Goal: Information Seeking & Learning: Learn about a topic

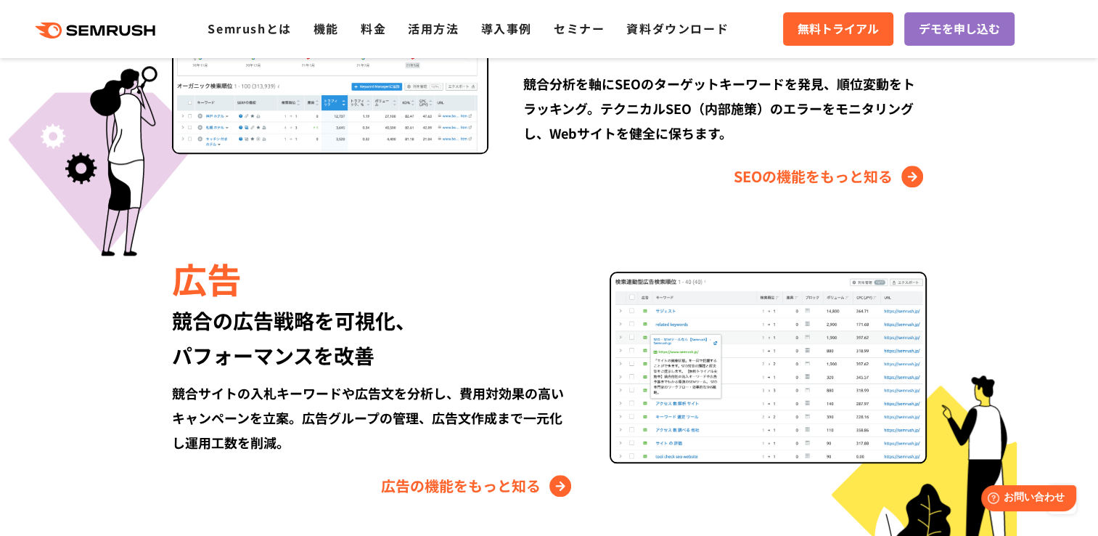
scroll to position [1550, 0]
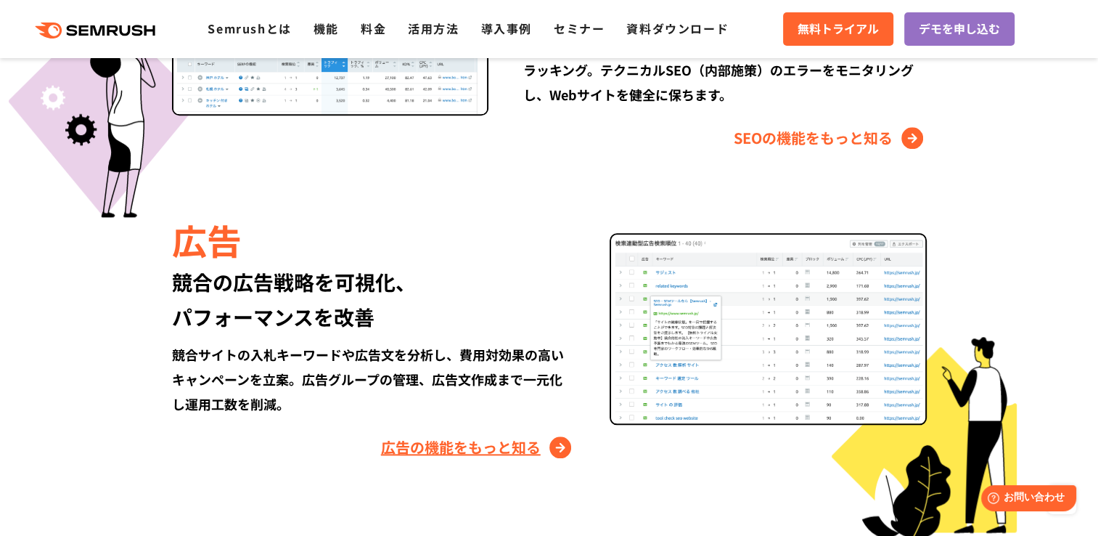
click at [560, 444] on link "広告の機能をもっと知る" at bounding box center [478, 447] width 194 height 23
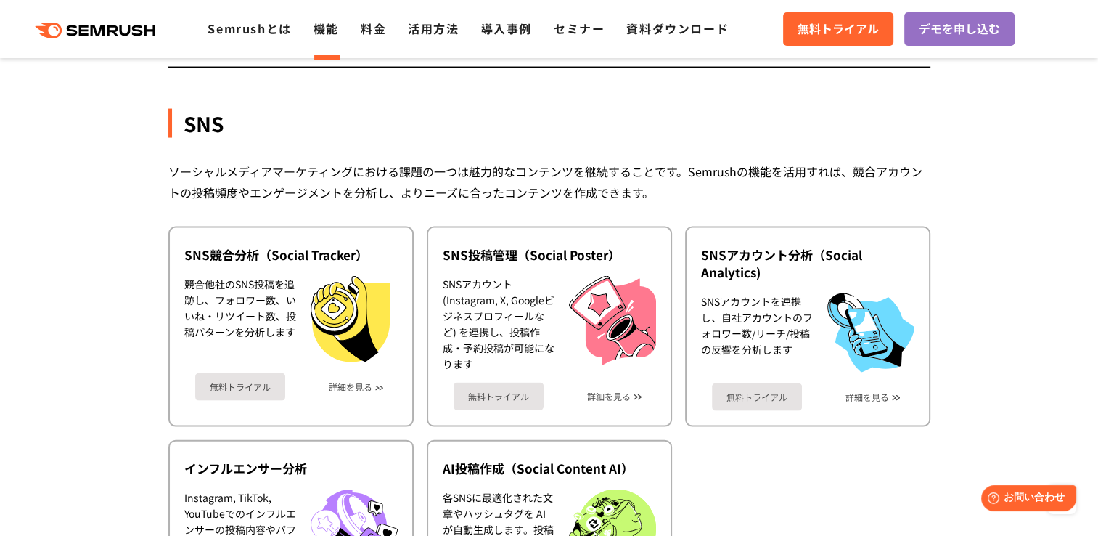
scroll to position [2999, 0]
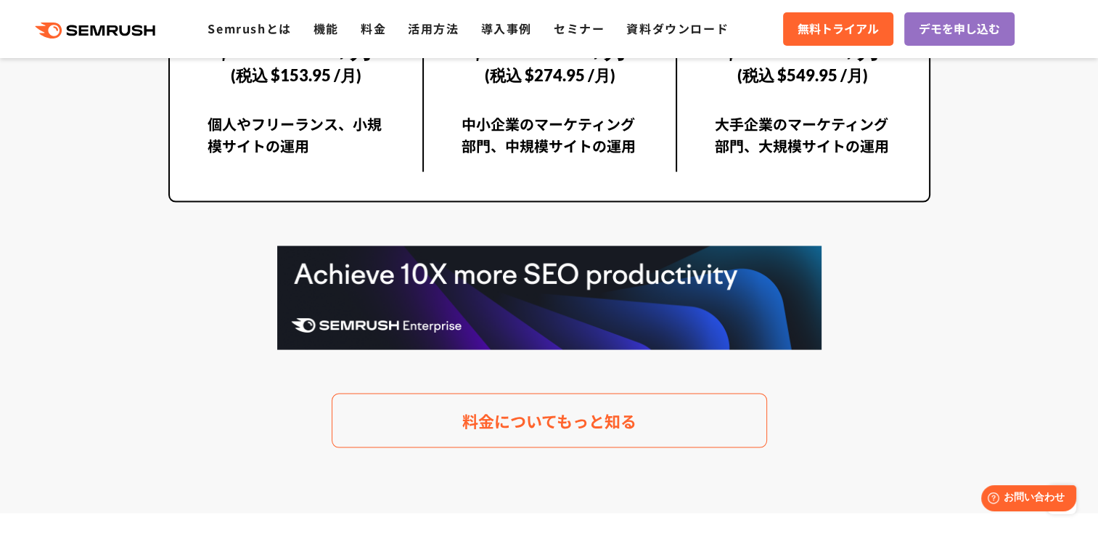
scroll to position [2869, 0]
